Goal: Task Accomplishment & Management: Use online tool/utility

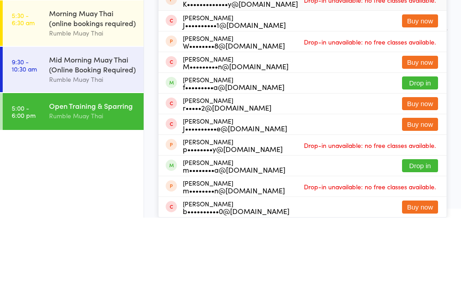
type input "Jordan"
click at [418, 158] on button "Drop in" at bounding box center [420, 164] width 36 height 13
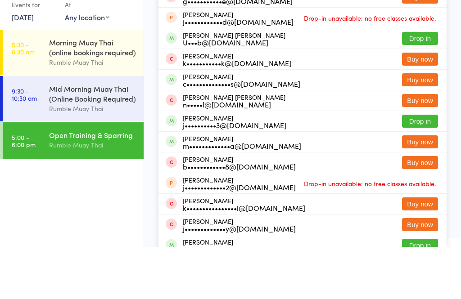
type input "jack"
click at [431, 35] on button "Drop in" at bounding box center [420, 28] width 36 height 13
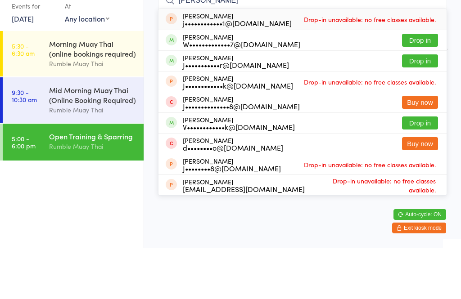
type input "[PERSON_NAME]"
click at [427, 85] on button "Drop in" at bounding box center [420, 91] width 36 height 13
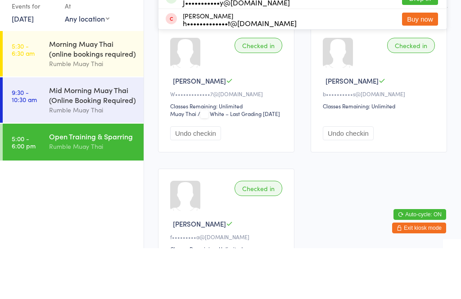
type input "[PERSON_NAME]"
click at [420, 56] on button "Drop in" at bounding box center [420, 49] width 36 height 13
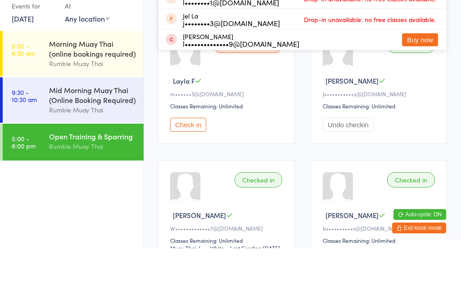
type input "lay"
click at [419, 35] on button "Check in" at bounding box center [420, 28] width 36 height 13
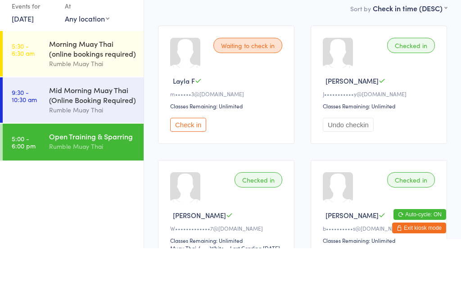
scroll to position [51, 0]
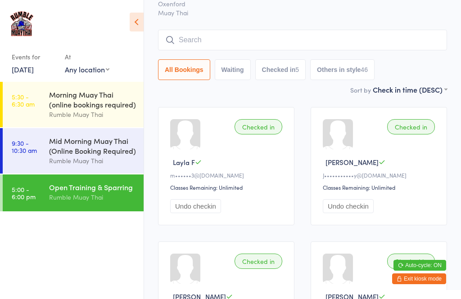
click at [189, 38] on input "search" at bounding box center [302, 40] width 289 height 21
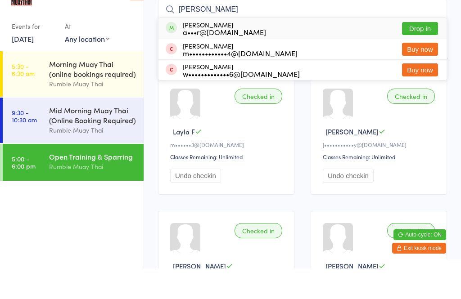
type input "[PERSON_NAME]"
click at [413, 53] on button "Drop in" at bounding box center [420, 59] width 36 height 13
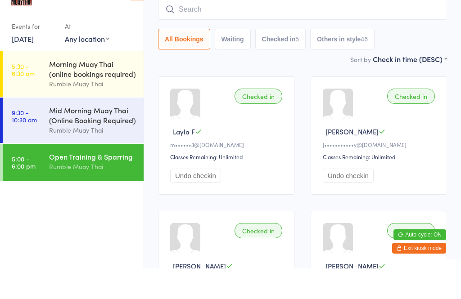
scroll to position [81, 0]
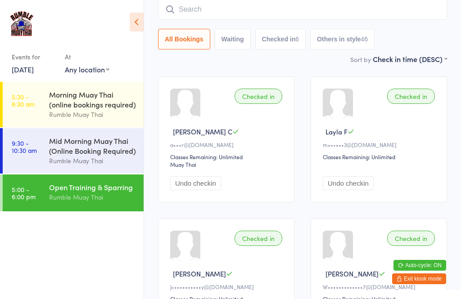
click at [324, 20] on input "search" at bounding box center [302, 9] width 289 height 21
click at [331, 5] on input "search" at bounding box center [302, 9] width 289 height 21
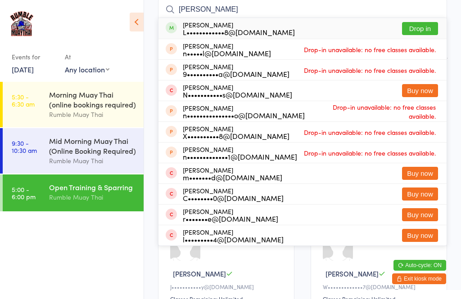
type input "[PERSON_NAME]"
click at [238, 36] on div "L••••••••••••8@[DOMAIN_NAME]" at bounding box center [239, 31] width 112 height 7
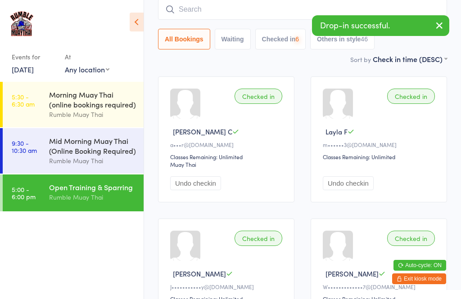
click at [240, 28] on div "All Bookings Waiting Checked in 6 Others in style 46" at bounding box center [302, 24] width 289 height 50
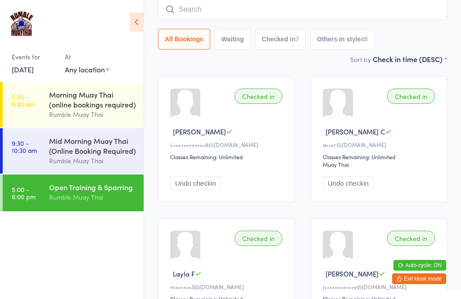
click at [234, 14] on input "search" at bounding box center [302, 9] width 289 height 21
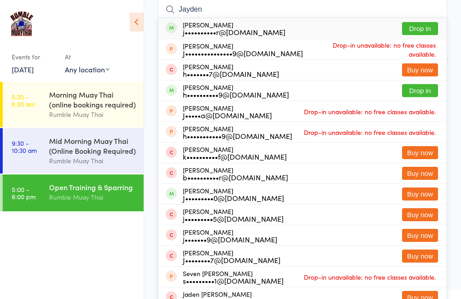
type input "Jayden"
click at [410, 33] on button "Drop in" at bounding box center [420, 28] width 36 height 13
